Goal: Task Accomplishment & Management: Manage account settings

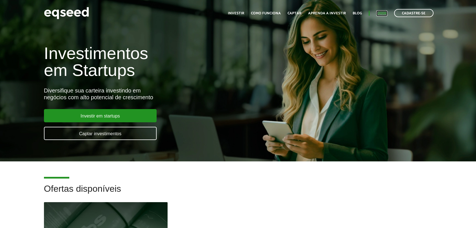
click at [382, 12] on link "Login" at bounding box center [381, 14] width 11 height 4
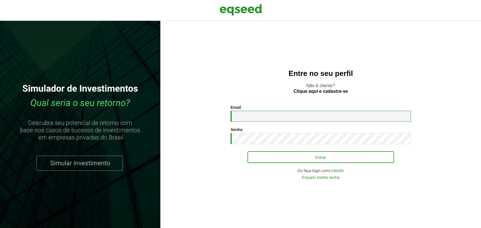
type input "**********"
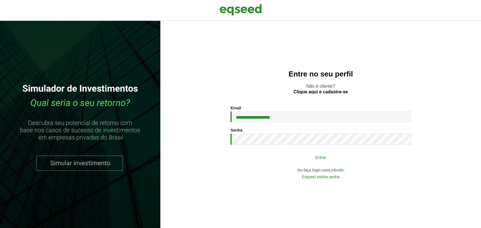
click at [308, 160] on button "Entrar" at bounding box center [320, 157] width 146 height 11
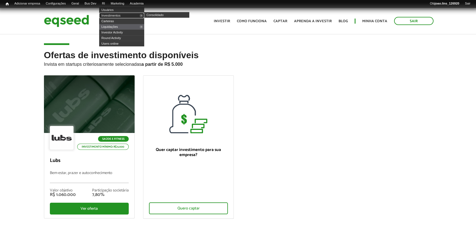
click at [116, 14] on link "Investimentos" at bounding box center [121, 16] width 45 height 6
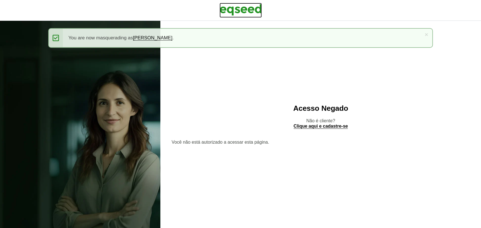
click at [232, 7] on img at bounding box center [240, 10] width 42 height 14
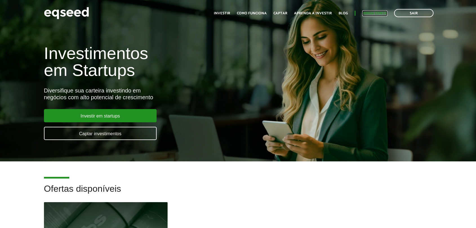
click at [376, 14] on link "Minha conta" at bounding box center [374, 14] width 25 height 4
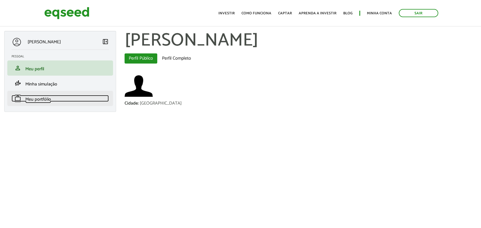
click at [44, 96] on span "Meu portfólio" at bounding box center [38, 100] width 26 height 8
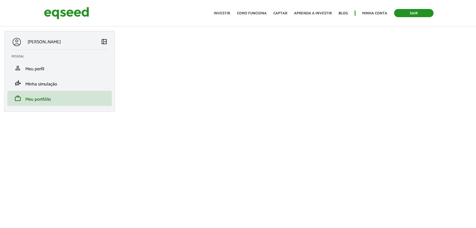
click at [407, 14] on link "Sair" at bounding box center [413, 13] width 39 height 8
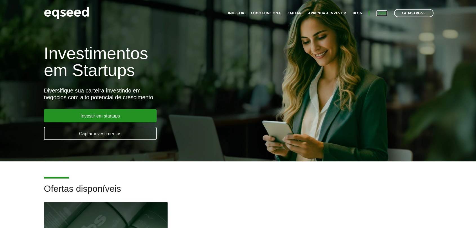
click at [383, 12] on link "Login" at bounding box center [381, 14] width 11 height 4
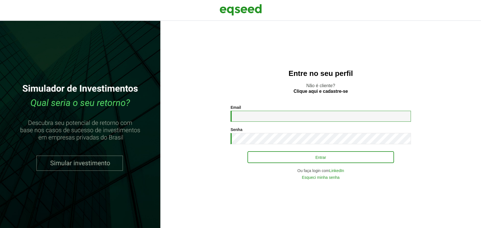
type input "**********"
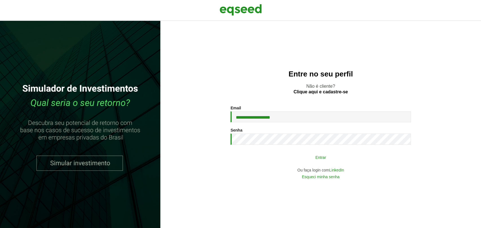
click at [267, 157] on button "Entrar" at bounding box center [320, 157] width 146 height 11
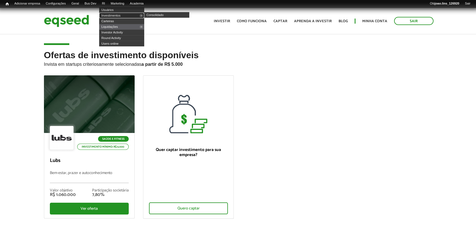
click at [115, 14] on link "Investimentos" at bounding box center [121, 16] width 45 height 6
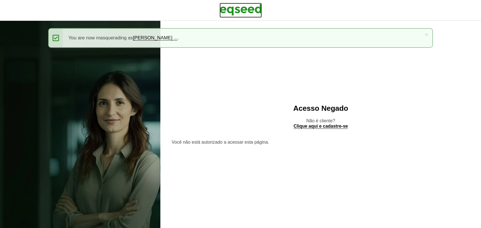
click at [251, 6] on img at bounding box center [240, 10] width 42 height 14
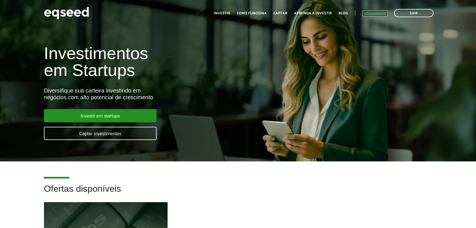
click at [372, 12] on link "Minha conta" at bounding box center [374, 14] width 25 height 4
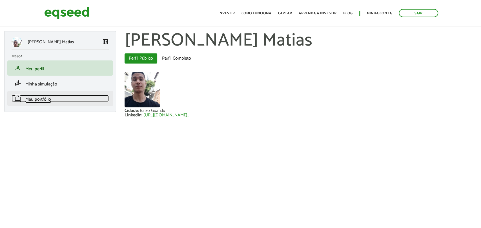
click at [46, 101] on span "Meu portfólio" at bounding box center [38, 100] width 26 height 8
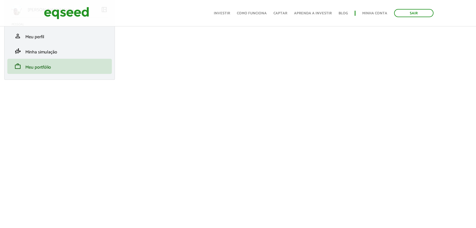
scroll to position [62, 0]
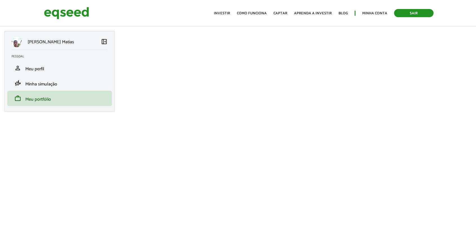
click at [406, 13] on link "Sair" at bounding box center [413, 13] width 39 height 8
